Goal: Find specific page/section: Find specific page/section

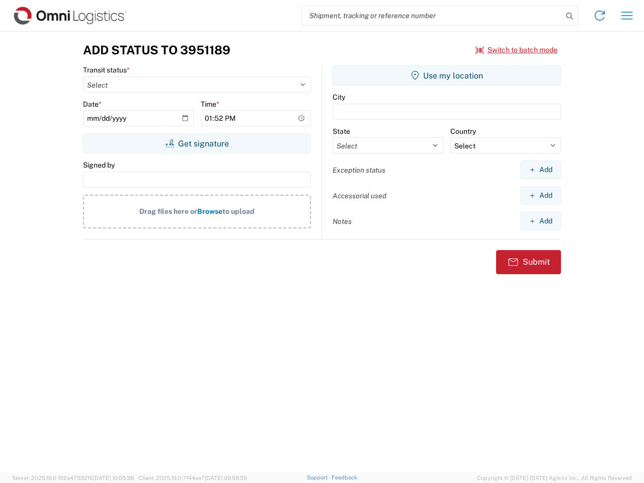
click at [432, 16] on input "search" at bounding box center [432, 15] width 261 height 19
click at [570, 16] on icon at bounding box center [570, 16] width 14 height 14
click at [600, 16] on icon at bounding box center [600, 16] width 16 height 16
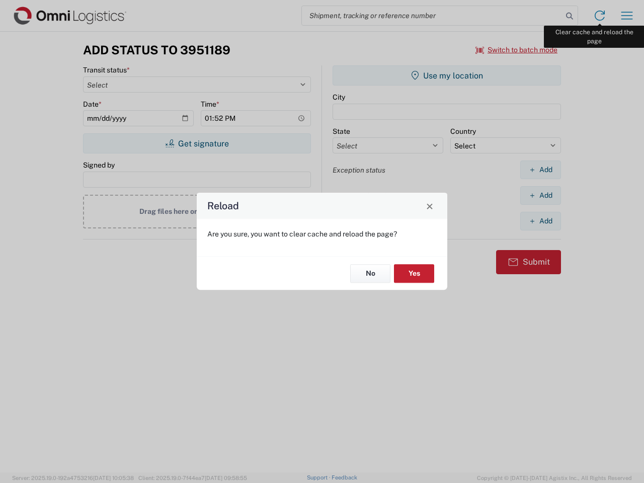
click at [627, 16] on div "Reload Are you sure, you want to clear cache and reload the page? No Yes" at bounding box center [322, 241] width 644 height 483
click at [517, 50] on div "Reload Are you sure, you want to clear cache and reload the page? No Yes" at bounding box center [322, 241] width 644 height 483
click at [197, 143] on div "Reload Are you sure, you want to clear cache and reload the page? No Yes" at bounding box center [322, 241] width 644 height 483
click at [447, 75] on div "Reload Are you sure, you want to clear cache and reload the page? No Yes" at bounding box center [322, 241] width 644 height 483
click at [541, 170] on div "Reload Are you sure, you want to clear cache and reload the page? No Yes" at bounding box center [322, 241] width 644 height 483
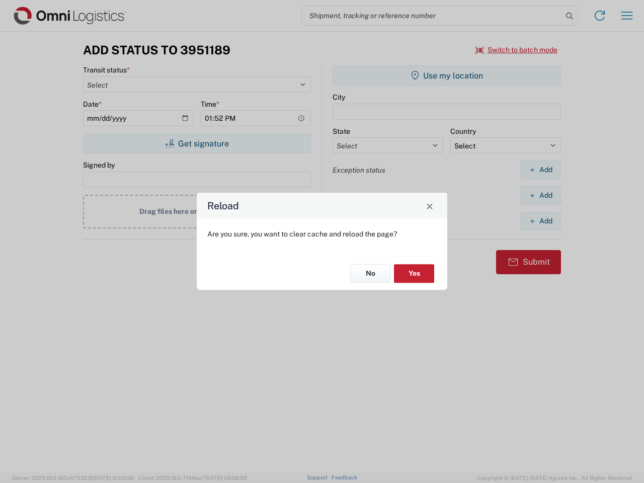
click at [541, 195] on div "Reload Are you sure, you want to clear cache and reload the page? No Yes" at bounding box center [322, 241] width 644 height 483
click at [541, 221] on div "Reload Are you sure, you want to clear cache and reload the page? No Yes" at bounding box center [322, 241] width 644 height 483
